Goal: Task Accomplishment & Management: Use online tool/utility

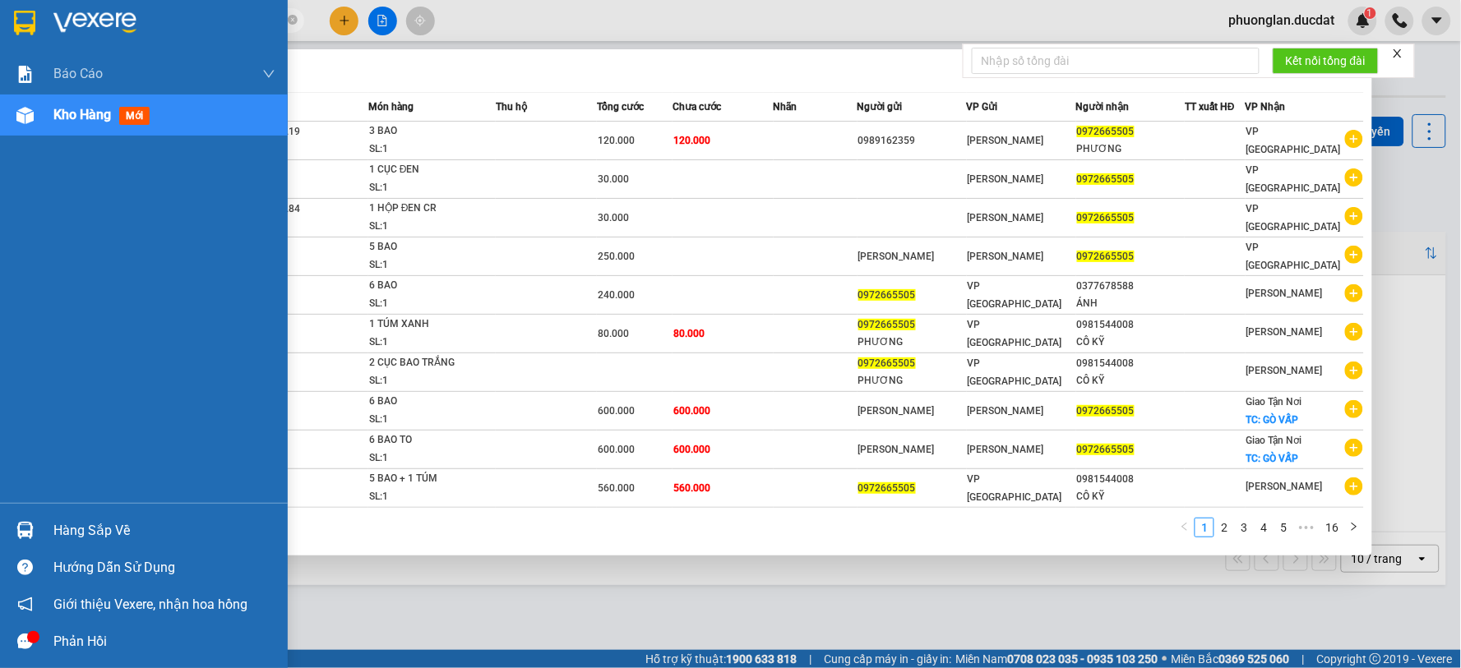
drag, startPoint x: 242, startPoint y: 25, endPoint x: 26, endPoint y: 35, distance: 215.6
click at [26, 35] on section "Kết quả tìm kiếm ( 152 ) Bộ lọc Mã ĐH Trạng thái Món hàng Thu hộ Tổng cước Chưa…" at bounding box center [730, 334] width 1461 height 668
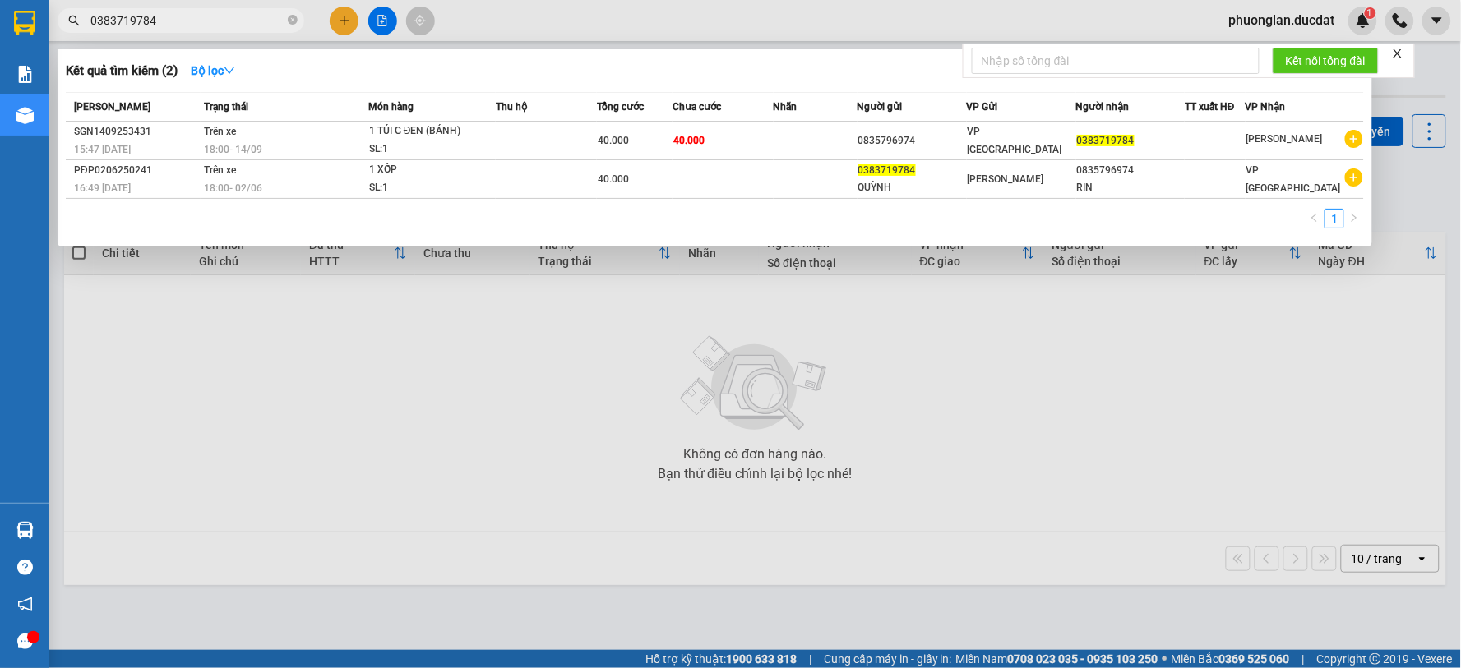
type input "0383719784"
click at [294, 20] on icon "close-circle" at bounding box center [293, 20] width 10 height 10
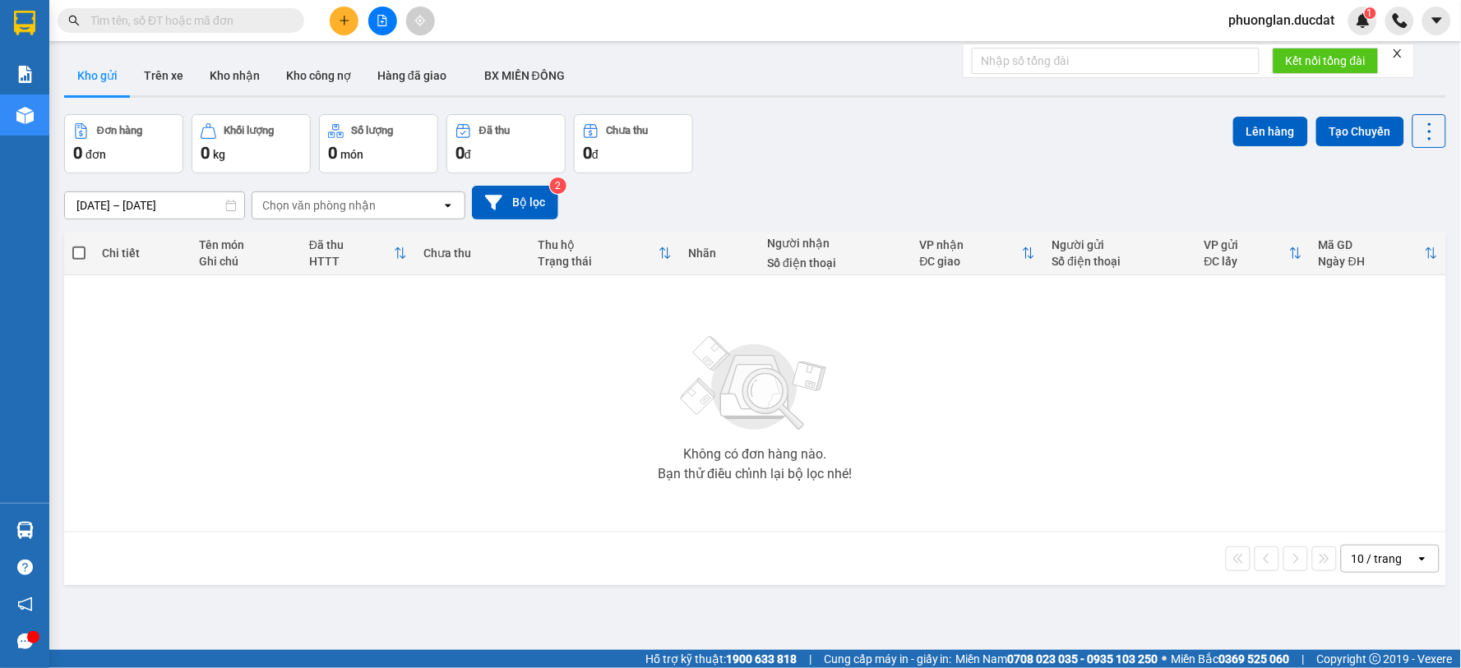
click at [230, 21] on input "text" at bounding box center [187, 21] width 194 height 18
click at [250, 30] on span at bounding box center [181, 20] width 247 height 25
click at [234, 17] on input "text" at bounding box center [187, 21] width 194 height 18
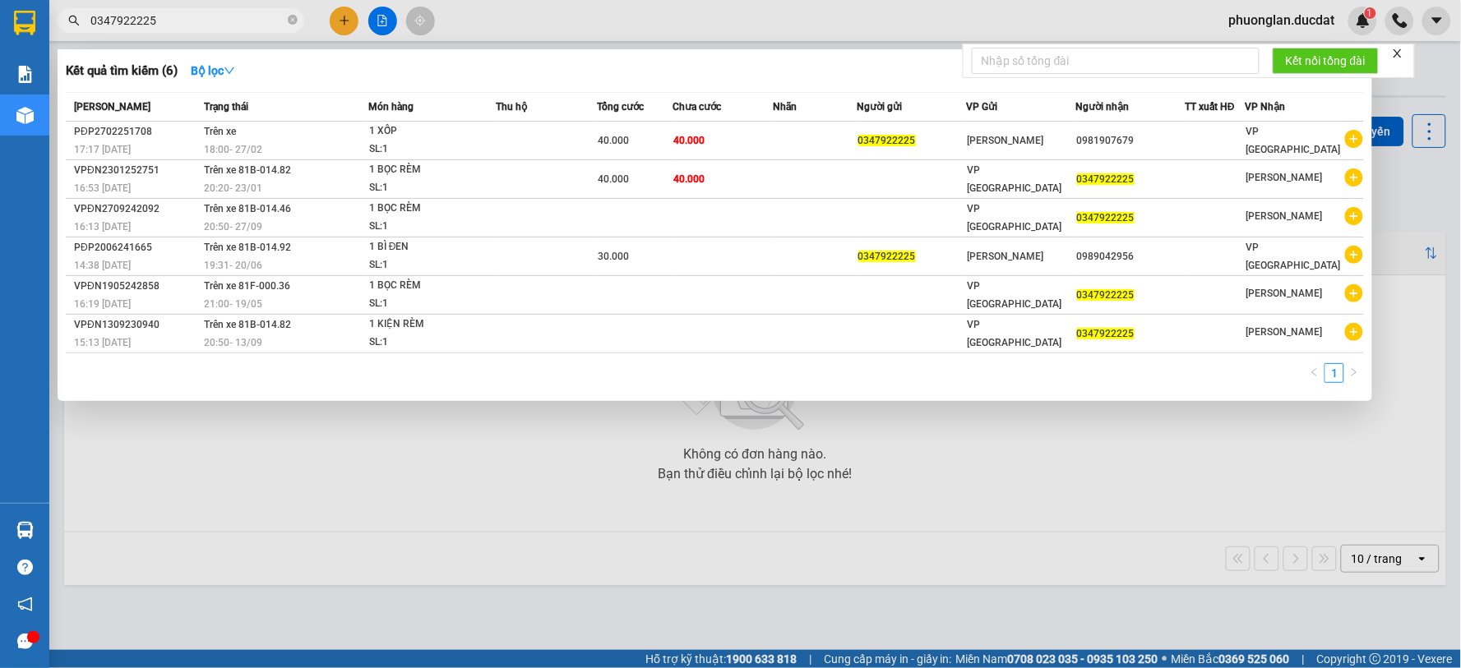
type input "0347922225"
click at [261, 23] on input "0347922225" at bounding box center [187, 21] width 194 height 18
click at [291, 21] on icon "close-circle" at bounding box center [293, 20] width 10 height 10
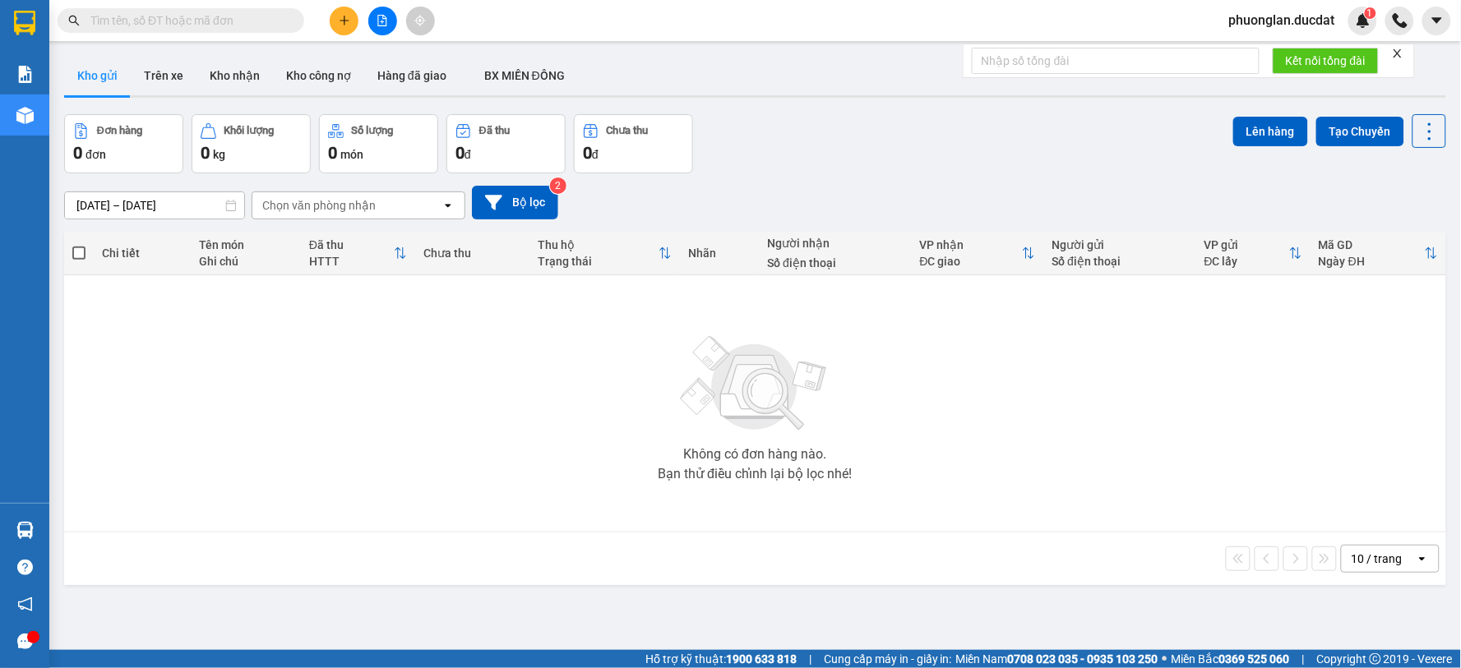
click at [219, 21] on input "text" at bounding box center [187, 21] width 194 height 18
paste input "0905553058"
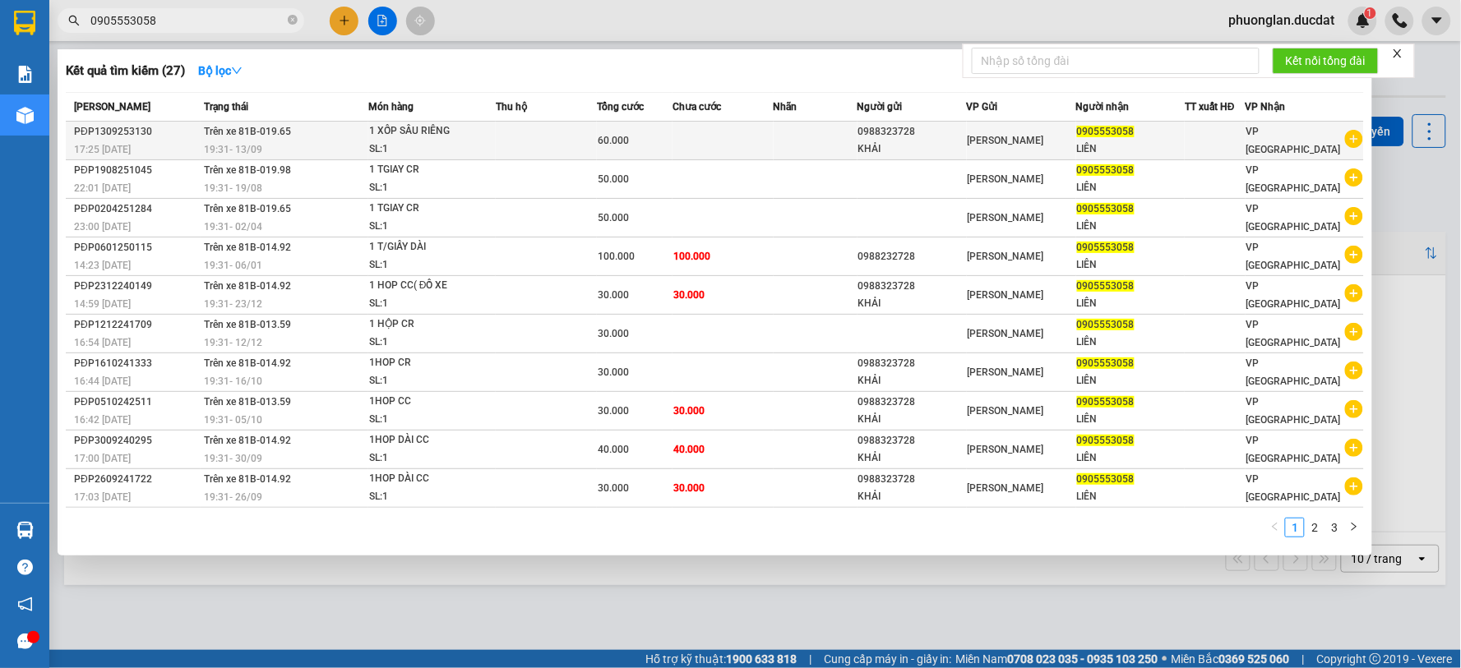
type input "0905553058"
click at [815, 142] on td at bounding box center [816, 141] width 84 height 39
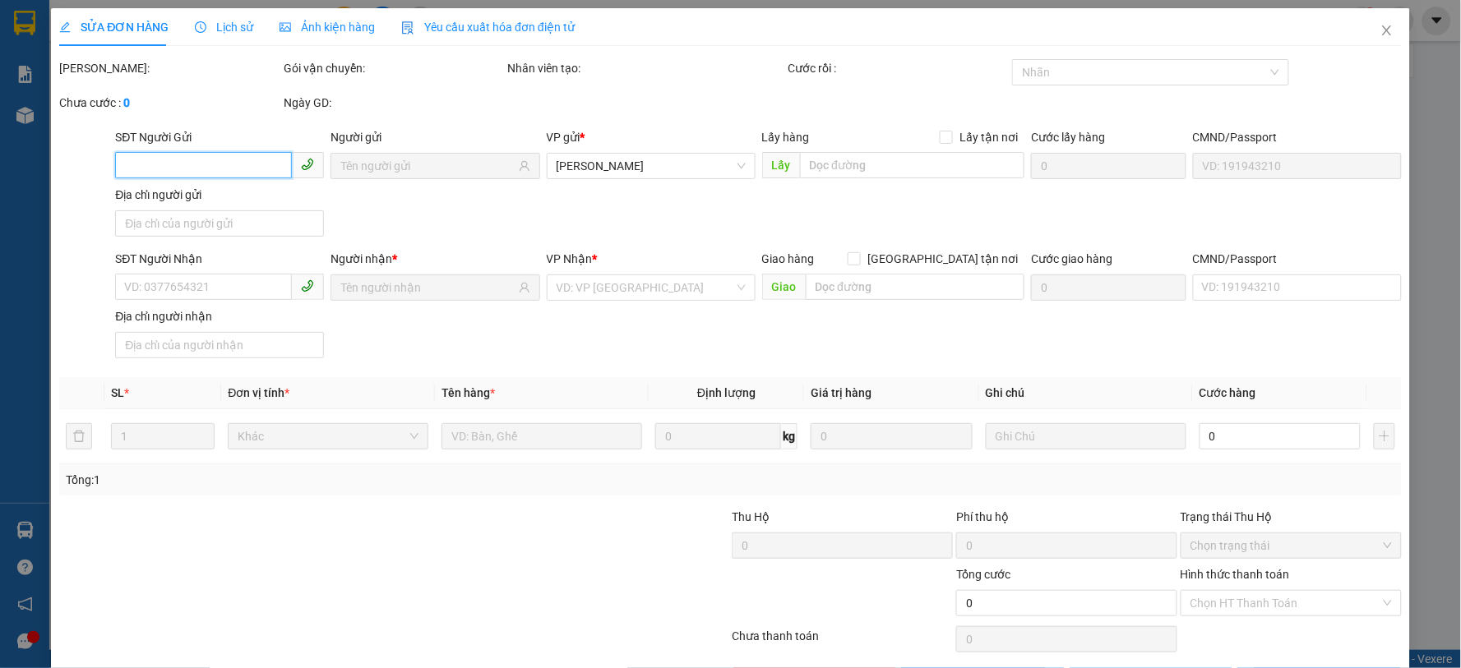
type input "0988323728"
type input "0905553058"
type input "60.000"
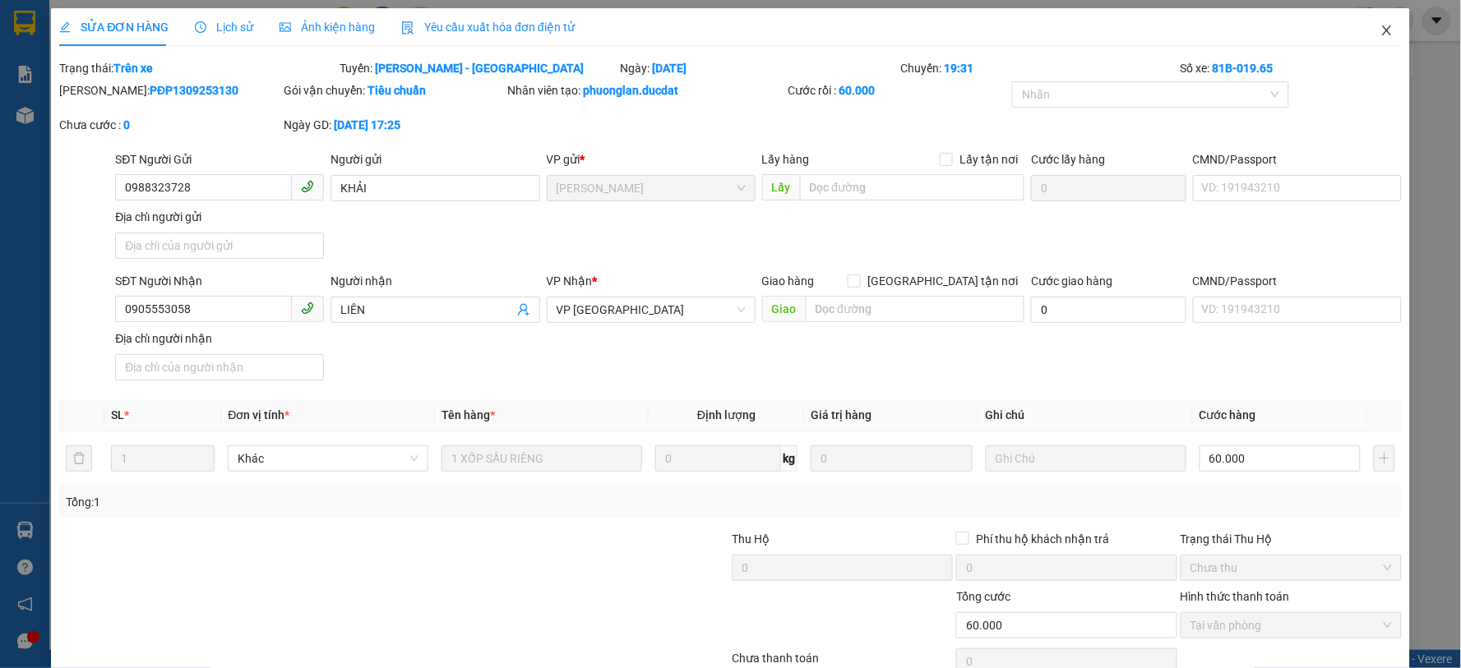
click at [1380, 26] on icon "close" at bounding box center [1386, 30] width 13 height 13
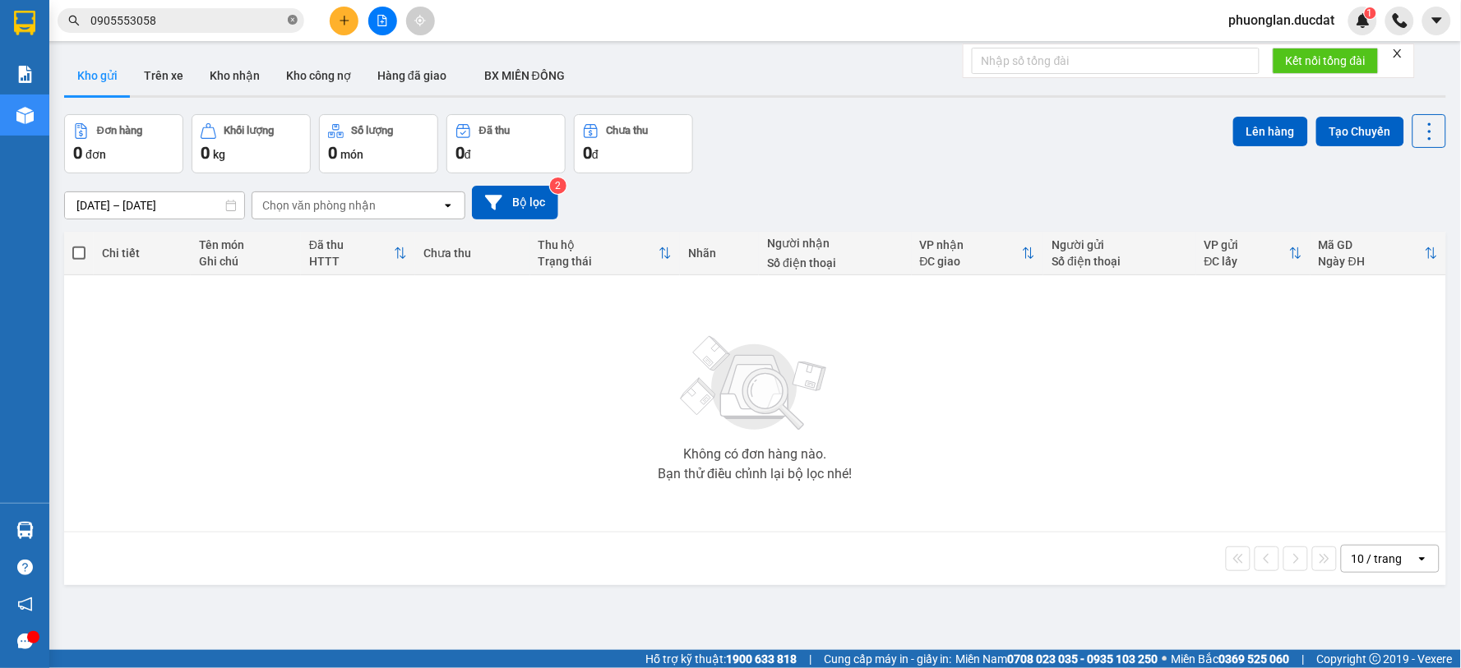
click at [288, 21] on icon "close-circle" at bounding box center [293, 20] width 10 height 10
click at [234, 21] on input "text" at bounding box center [187, 21] width 194 height 18
click at [230, 29] on input "text" at bounding box center [187, 21] width 194 height 18
click at [224, 23] on input "text" at bounding box center [187, 21] width 194 height 18
click at [261, 16] on input "text" at bounding box center [187, 21] width 194 height 18
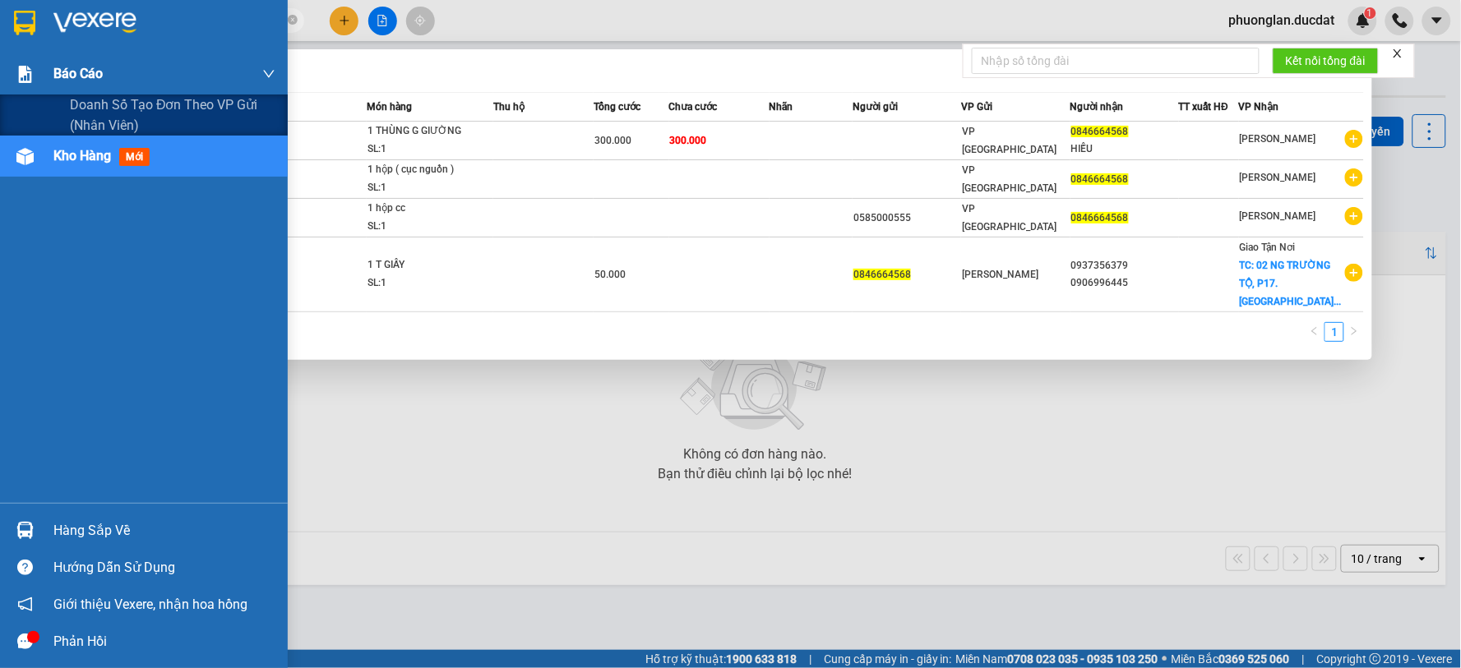
drag, startPoint x: 170, startPoint y: 21, endPoint x: 1, endPoint y: 70, distance: 176.1
click at [0, 69] on section "Kết quả tìm kiếm ( 4 ) Bộ lọc Mã ĐH Trạng thái Món hàng Thu hộ Tổng cước Chưa c…" at bounding box center [730, 334] width 1461 height 668
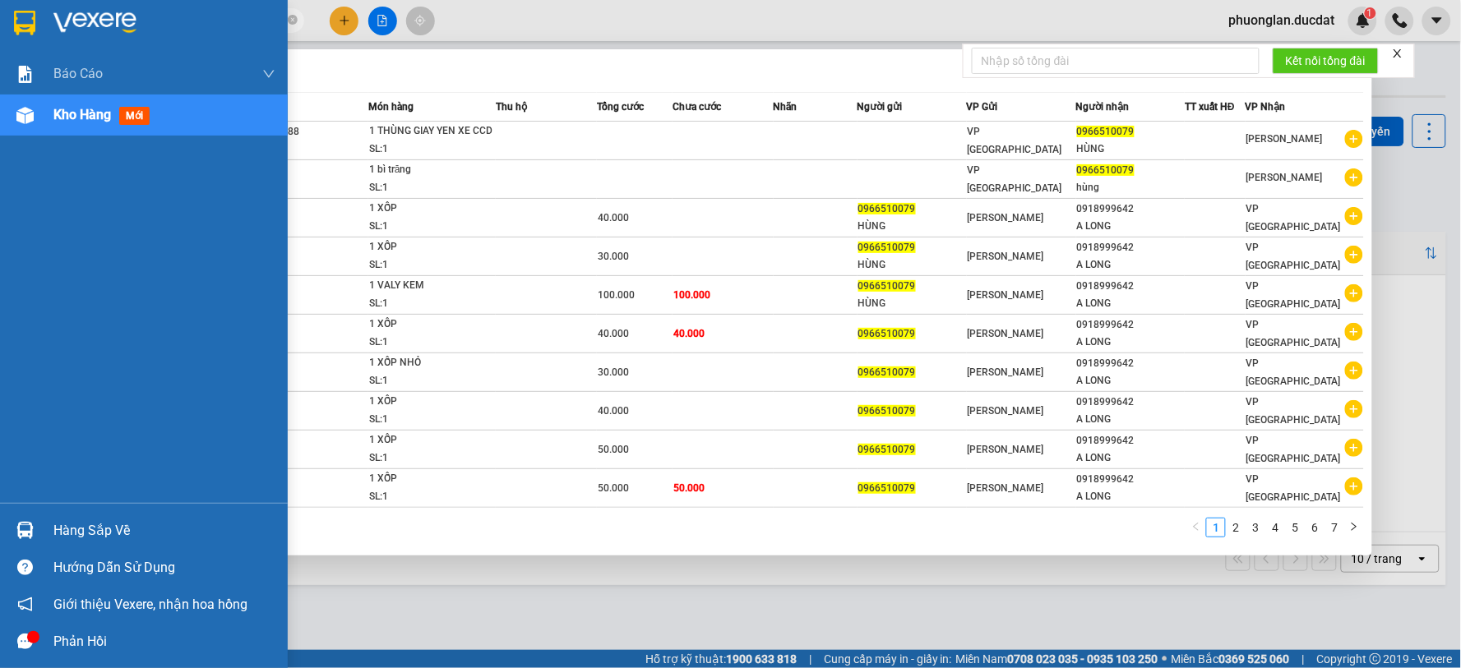
drag, startPoint x: 186, startPoint y: 16, endPoint x: 0, endPoint y: 17, distance: 185.8
click at [0, 17] on section "Kết quả tìm kiếm ( 66 ) Bộ lọc Mã ĐH Trạng thái Món hàng Thu hộ Tổng cước Chưa …" at bounding box center [730, 334] width 1461 height 668
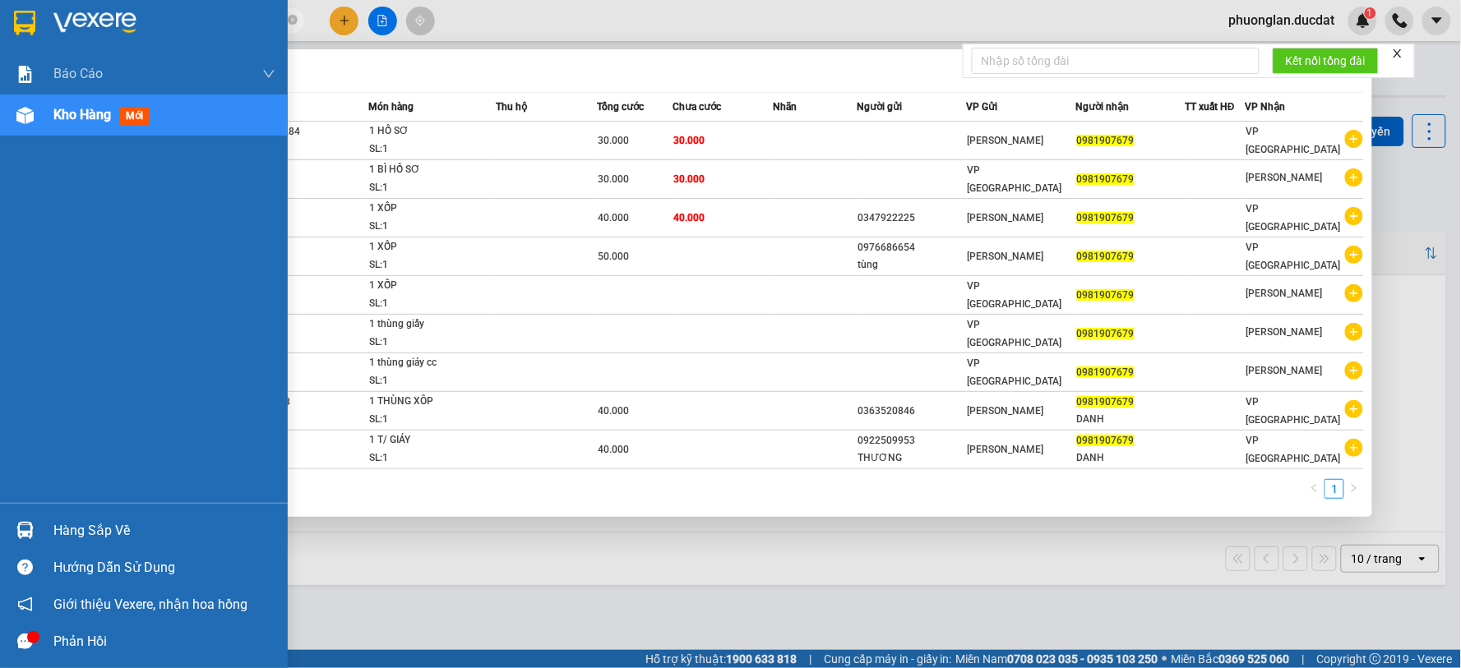
drag, startPoint x: 204, startPoint y: 22, endPoint x: 0, endPoint y: 22, distance: 203.9
click at [0, 22] on section "Kết quả tìm kiếm ( 9 ) Bộ lọc Mã ĐH Trạng thái Món hàng Thu hộ Tổng cước Chưa c…" at bounding box center [730, 334] width 1461 height 668
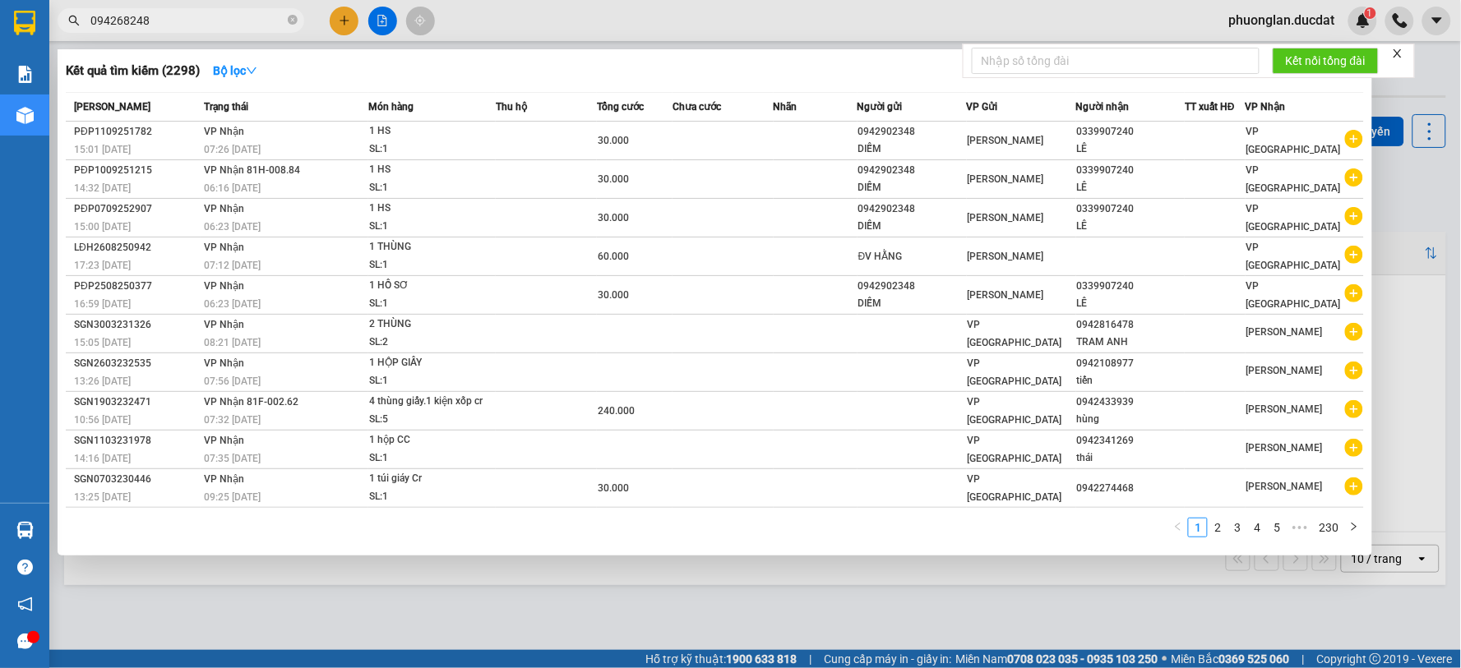
type input "0942682482"
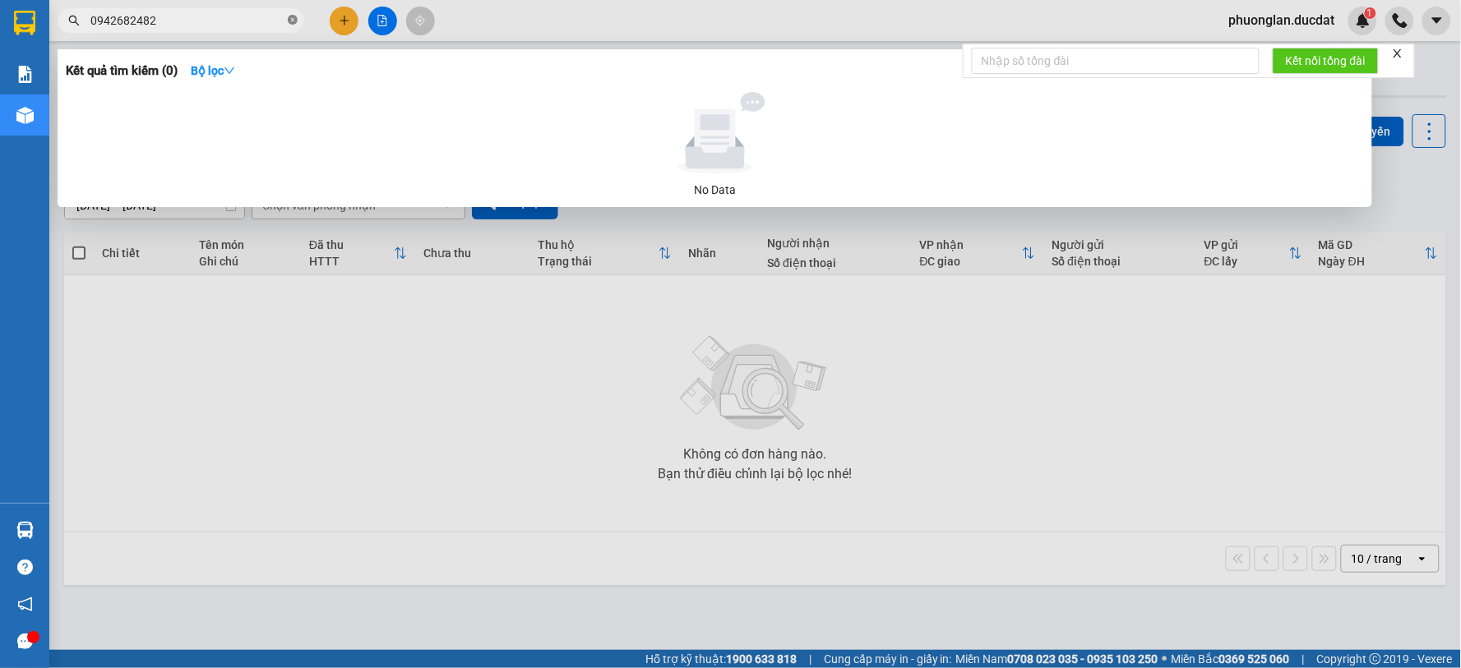
click at [296, 21] on icon "close-circle" at bounding box center [293, 20] width 10 height 10
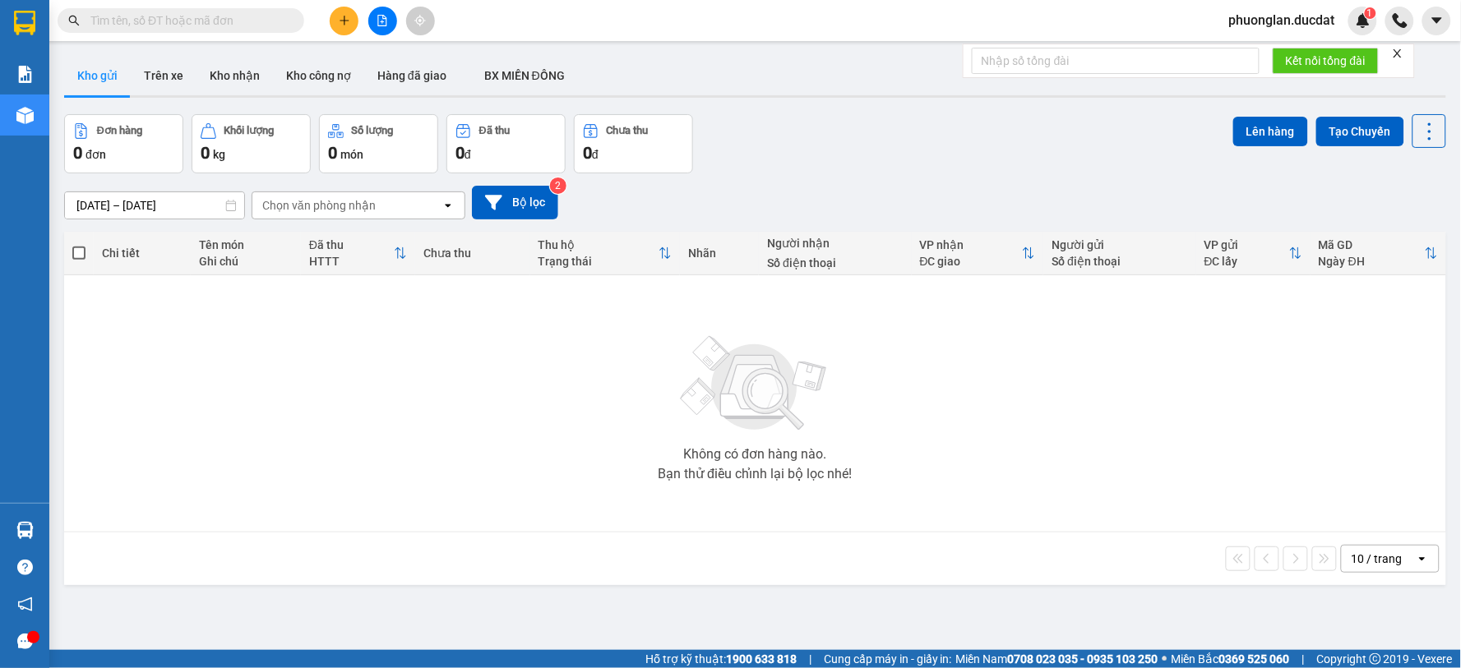
click at [250, 23] on input "text" at bounding box center [187, 21] width 194 height 18
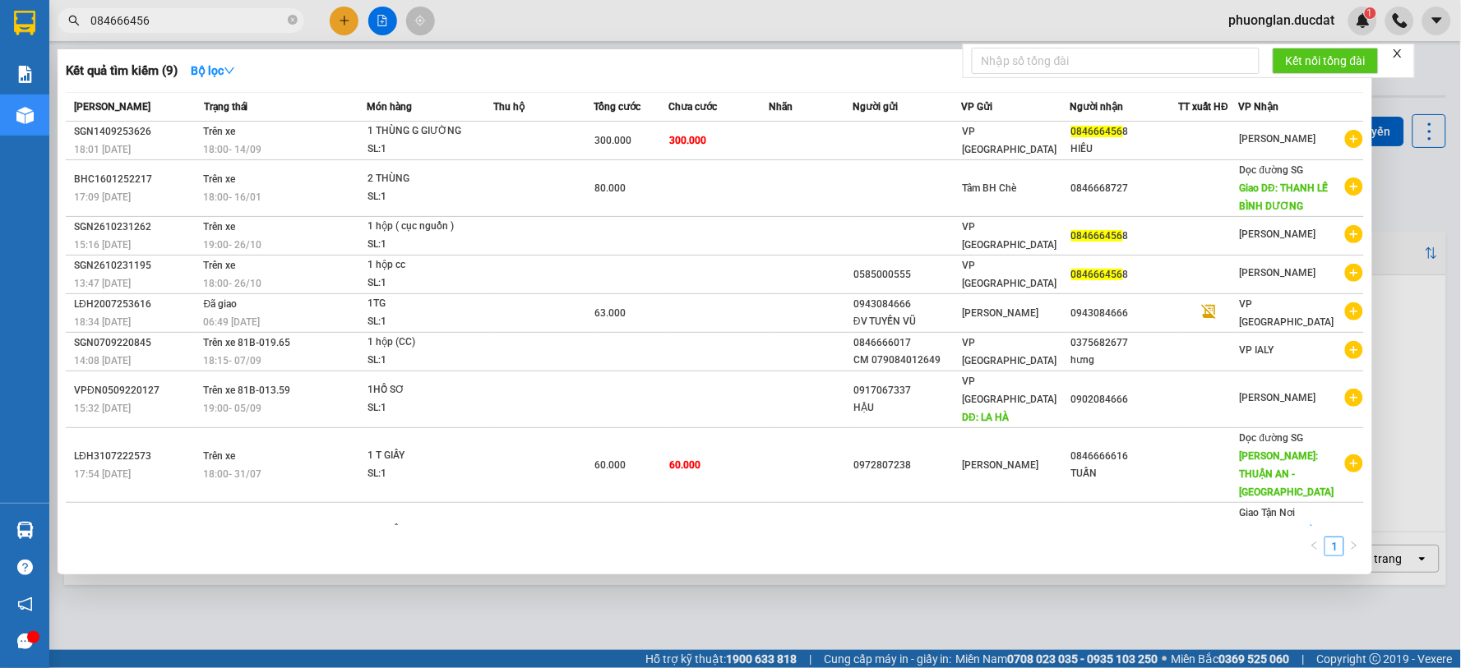
type input "0846664568"
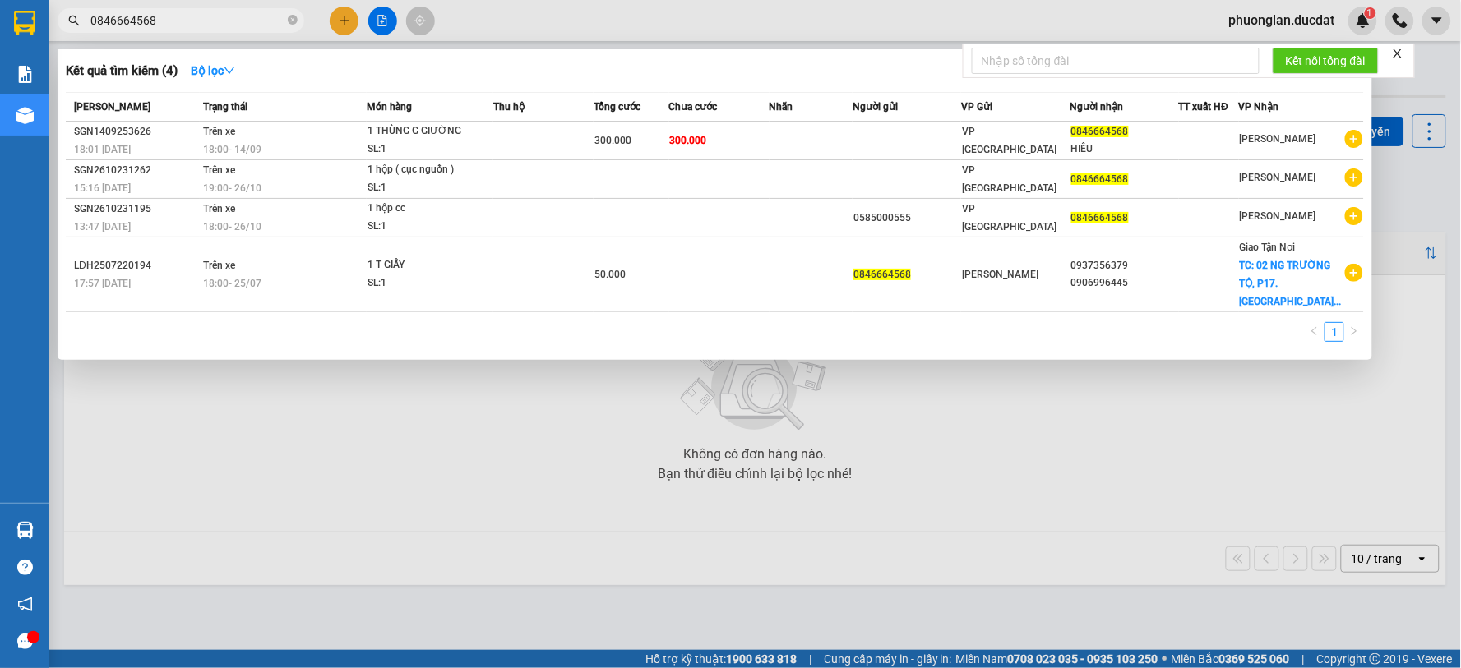
click at [296, 23] on icon "close-circle" at bounding box center [293, 20] width 10 height 10
type input "0347477788"
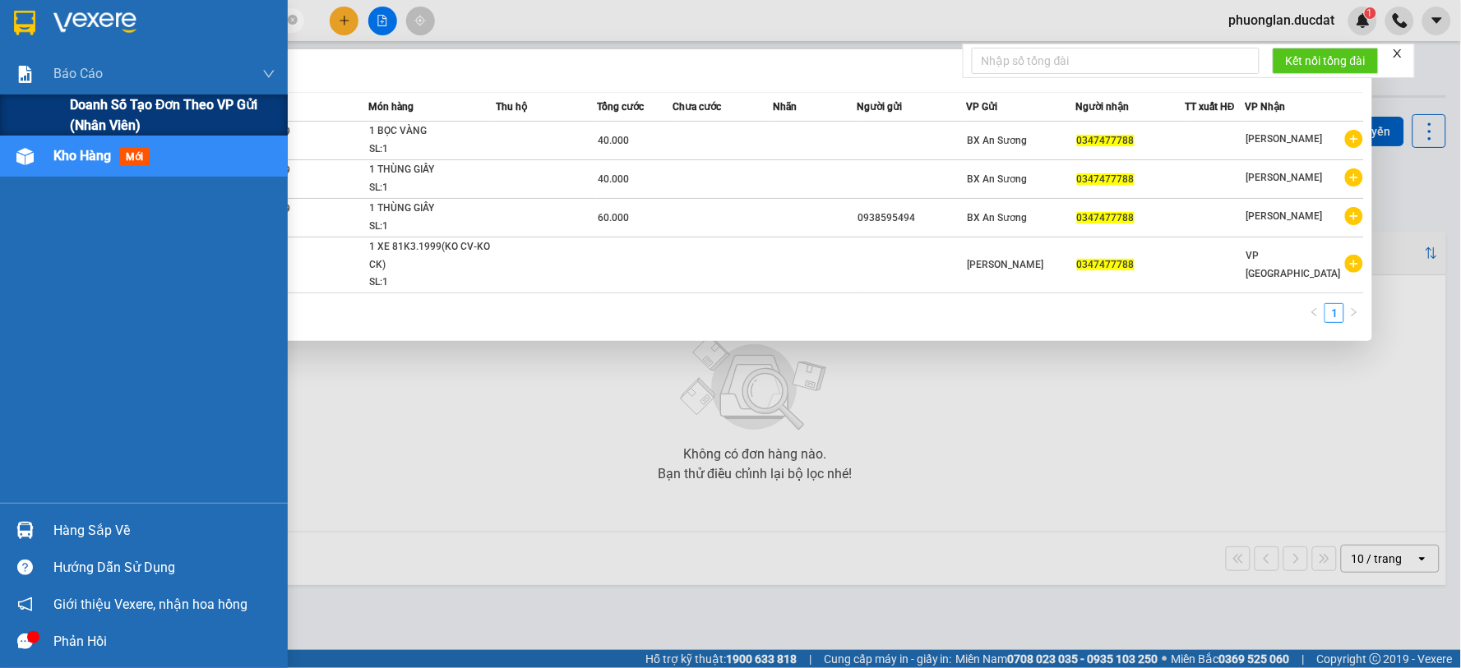
drag, startPoint x: 185, startPoint y: 27, endPoint x: 0, endPoint y: 122, distance: 207.7
click at [0, 122] on section "Kết quả tìm kiếm ( 4 ) Bộ lọc Mã ĐH Trạng thái Món hàng Thu hộ Tổng cước Chưa c…" at bounding box center [730, 334] width 1461 height 668
